Goal: Navigation & Orientation: Find specific page/section

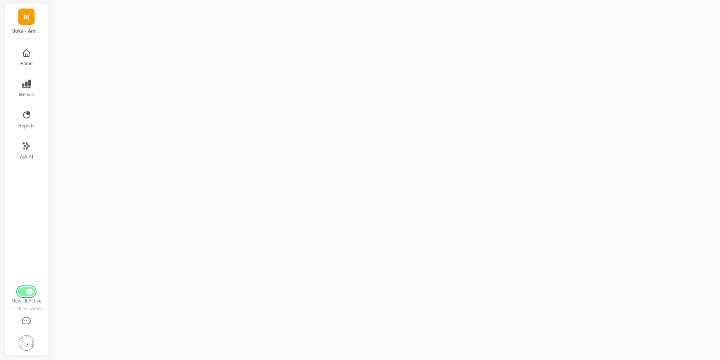
click at [32, 292] on span "Switch to Legacy UI" at bounding box center [29, 291] width 6 height 6
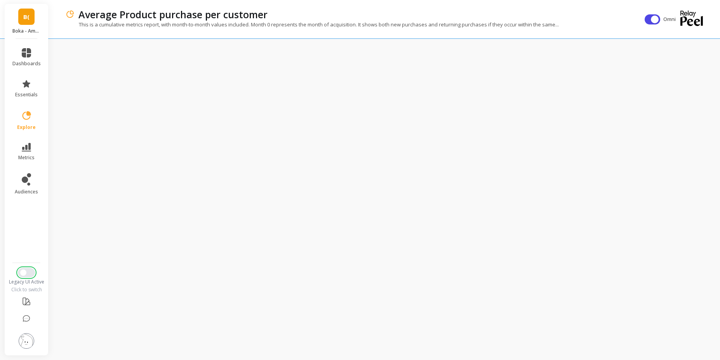
click at [28, 272] on button "Switch to New UI" at bounding box center [26, 272] width 17 height 9
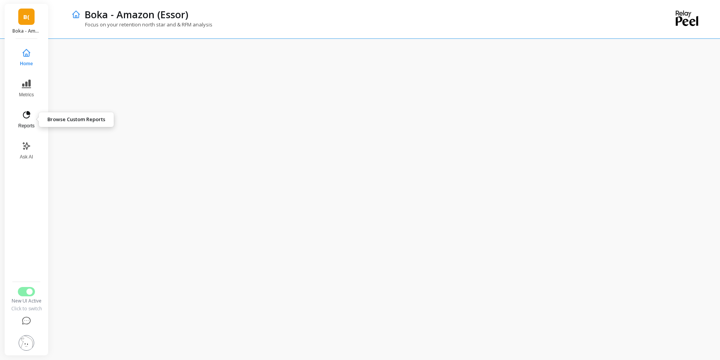
click at [31, 119] on button "Reports" at bounding box center [27, 120] width 26 height 28
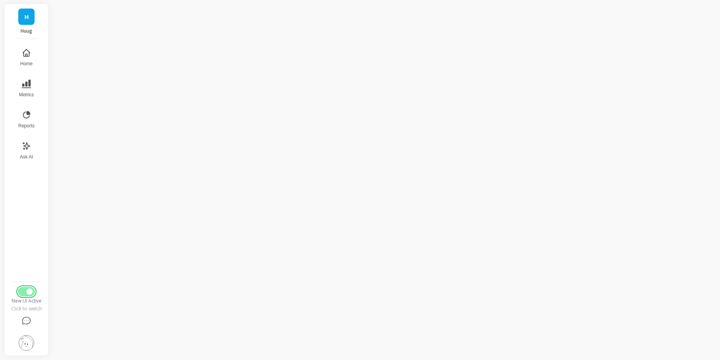
click at [29, 293] on span "Switch to Legacy UI" at bounding box center [29, 291] width 6 height 6
